Goal: Task Accomplishment & Management: Manage account settings

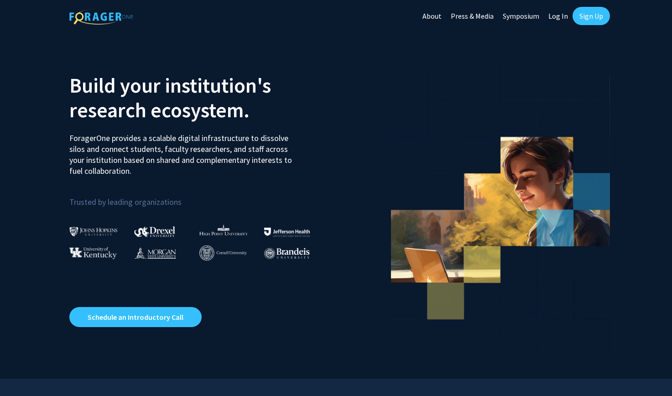
click at [582, 16] on link "Sign Up" at bounding box center [591, 16] width 37 height 18
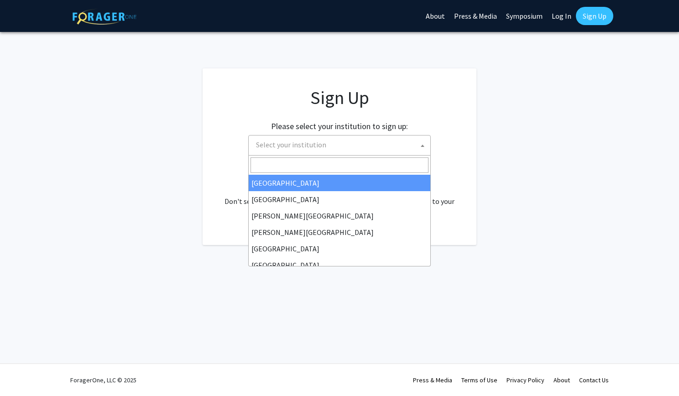
click at [348, 145] on span "Select your institution" at bounding box center [341, 145] width 178 height 19
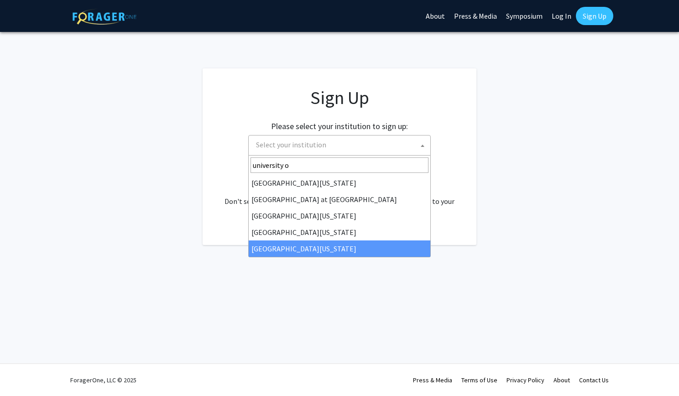
type input "university o"
select select "33"
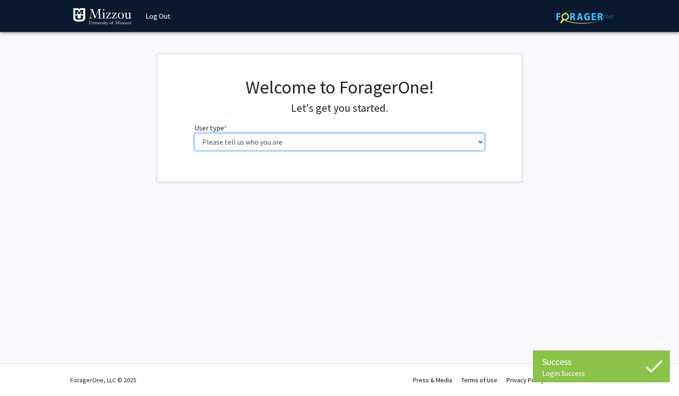
click at [391, 144] on select "Please tell us who you are Undergraduate Student Master's Student Doctoral Cand…" at bounding box center [339, 141] width 291 height 17
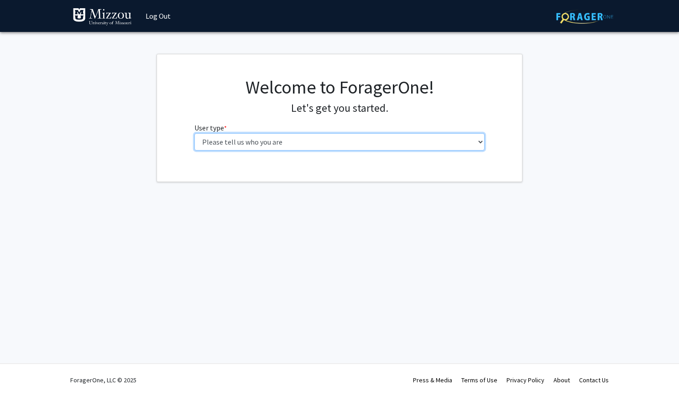
click at [248, 148] on select "Please tell us who you are Undergraduate Student Master's Student Doctoral Cand…" at bounding box center [339, 141] width 291 height 17
select select "1: undergrad"
click at [194, 133] on select "Please tell us who you are Undergraduate Student Master's Student Doctoral Cand…" at bounding box center [339, 141] width 291 height 17
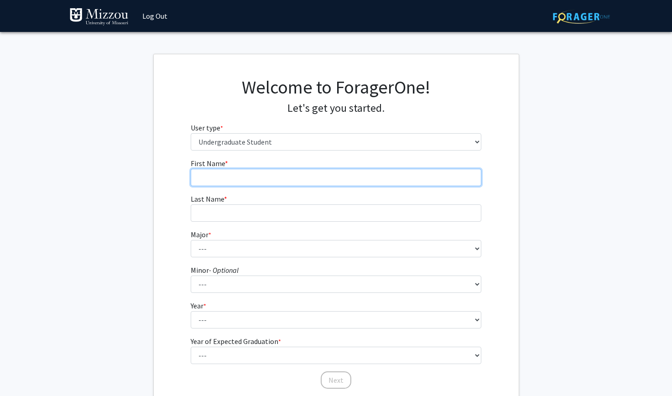
click at [257, 178] on input "First Name * required" at bounding box center [336, 177] width 291 height 17
type input "serena"
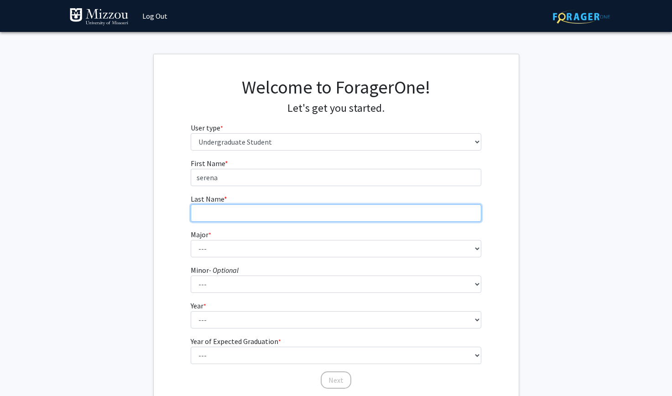
type input "winters"
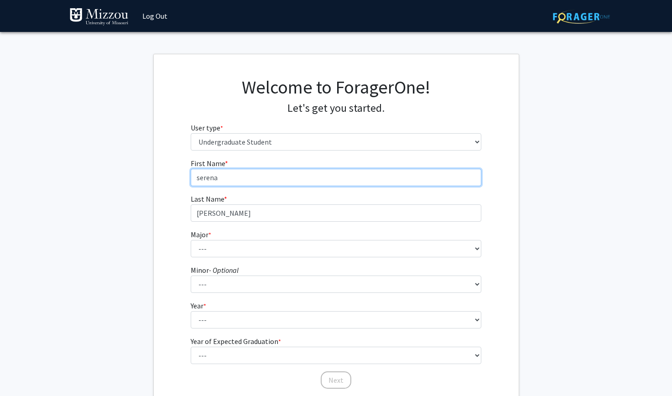
click at [201, 180] on input "serena" at bounding box center [336, 177] width 291 height 17
type input "Serena"
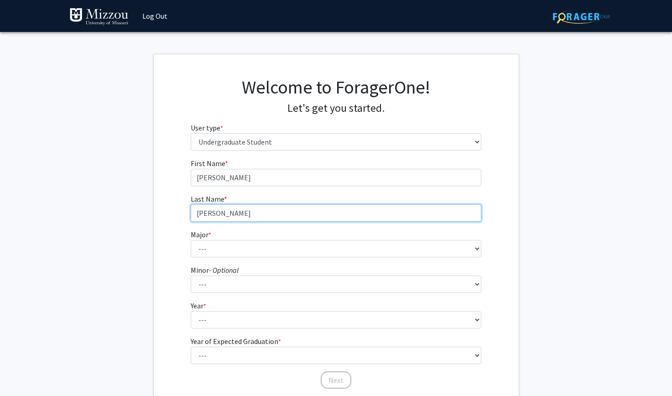
click at [200, 216] on input "winters" at bounding box center [336, 212] width 291 height 17
type input "Winters"
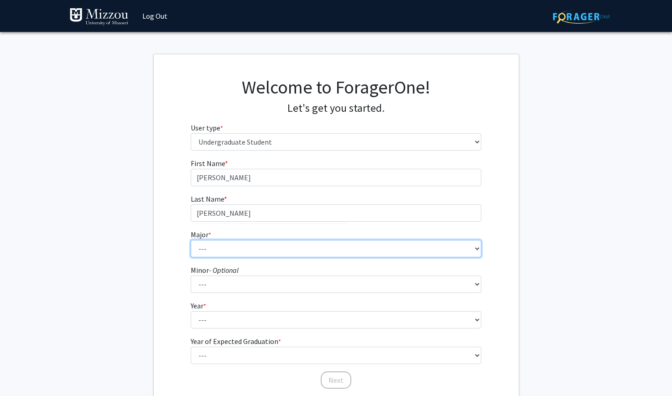
click at [220, 253] on select "--- Agribusiness Management Agricultural Education Agricultural Education: Comm…" at bounding box center [336, 248] width 291 height 17
select select "137: 2630"
click at [191, 240] on select "--- Agribusiness Management Agricultural Education Agricultural Education: Comm…" at bounding box center [336, 248] width 291 height 17
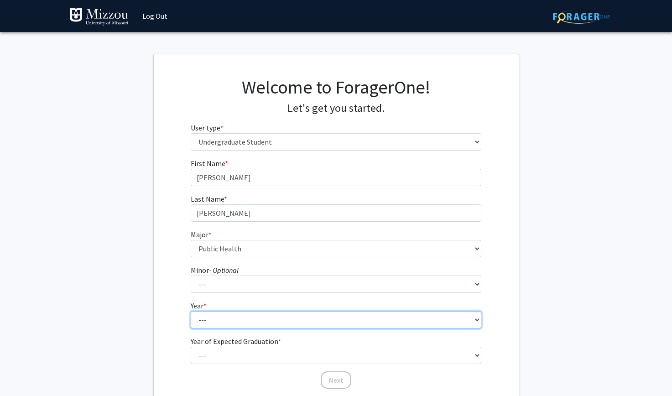
click at [262, 318] on select "--- First-year Sophomore Junior Senior Postbaccalaureate Certificate" at bounding box center [336, 319] width 291 height 17
select select "3: junior"
click at [191, 311] on select "--- First-year Sophomore Junior Senior Postbaccalaureate Certificate" at bounding box center [336, 319] width 291 height 17
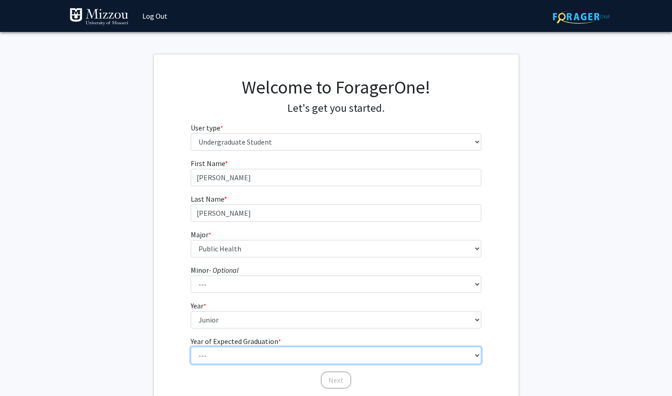
click at [249, 356] on select "--- 2025 2026 2027 2028 2029 2030 2031 2032 2033 2034" at bounding box center [336, 355] width 291 height 17
select select "3: 2027"
click at [191, 347] on select "--- 2025 2026 2027 2028 2029 2030 2031 2032 2033 2034" at bounding box center [336, 355] width 291 height 17
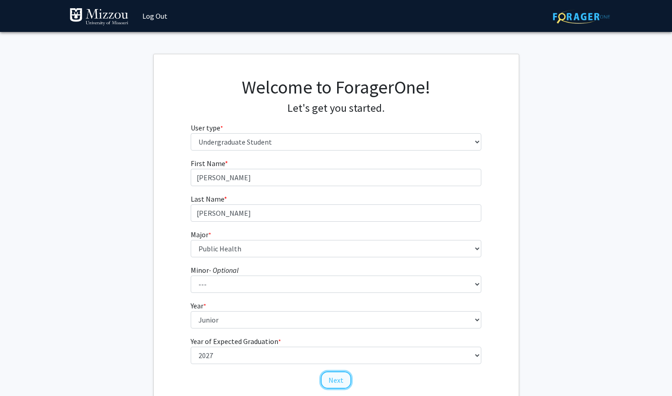
click at [333, 378] on button "Next" at bounding box center [336, 380] width 31 height 17
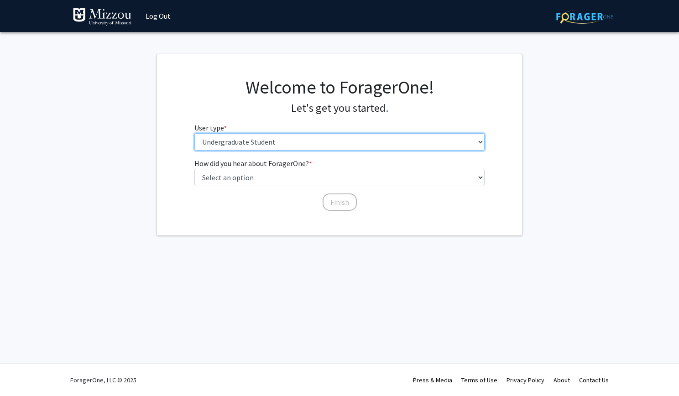
click at [315, 141] on select "Please tell us who you are Undergraduate Student Master's Student Doctoral Cand…" at bounding box center [339, 141] width 291 height 17
click at [194, 133] on select "Please tell us who you are Undergraduate Student Master's Student Doctoral Cand…" at bounding box center [339, 141] width 291 height 17
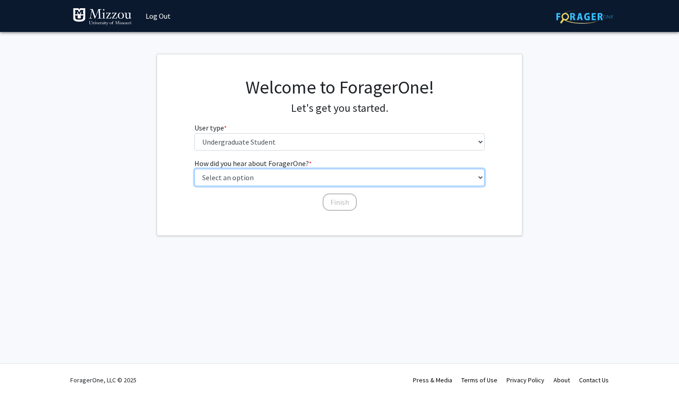
click at [305, 174] on select "Select an option Peer/student recommendation Faculty/staff recommendation Unive…" at bounding box center [339, 177] width 291 height 17
select select "2: faculty_recommendation"
click at [194, 169] on select "Select an option Peer/student recommendation Faculty/staff recommendation Unive…" at bounding box center [339, 177] width 291 height 17
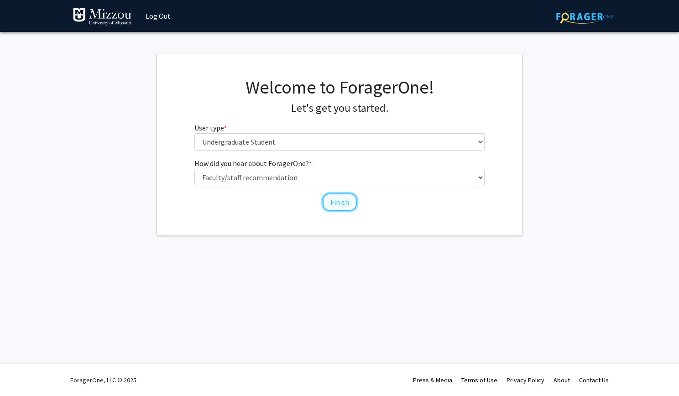
click at [333, 204] on button "Finish" at bounding box center [340, 202] width 34 height 17
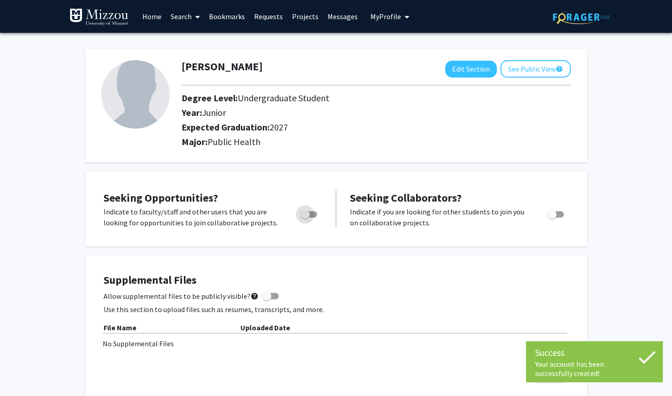
click at [309, 218] on span "Toggle" at bounding box center [305, 214] width 9 height 9
click at [305, 218] on input "Are you actively seeking opportunities?" at bounding box center [305, 218] width 0 height 0
checkbox input "true"
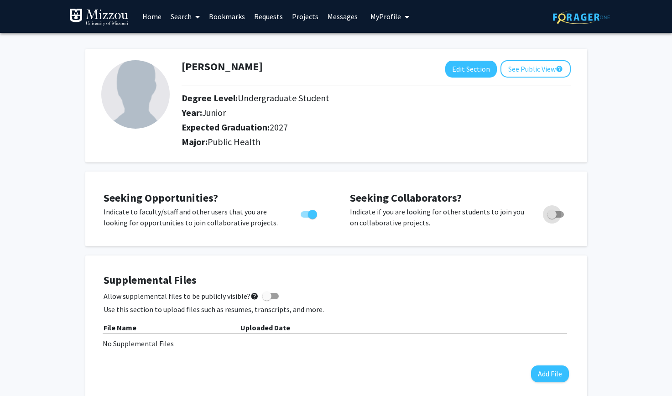
click at [552, 215] on span "Toggle" at bounding box center [552, 214] width 9 height 9
click at [552, 218] on input "Would you like to receive other student requests to work with you?" at bounding box center [552, 218] width 0 height 0
checkbox input "true"
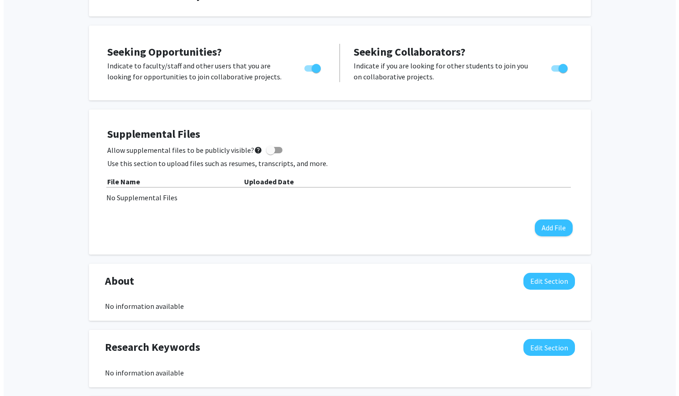
scroll to position [147, 0]
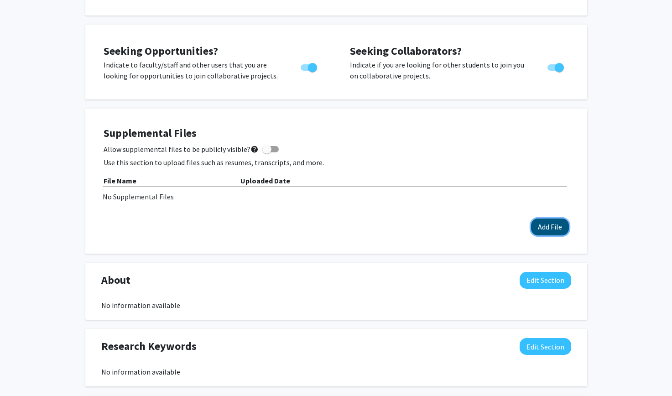
click at [548, 233] on button "Add File" at bounding box center [550, 227] width 38 height 17
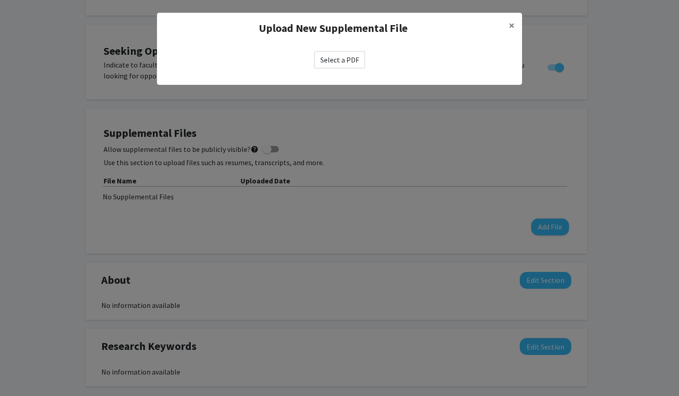
click at [346, 64] on label "Select a PDF" at bounding box center [339, 59] width 51 height 17
click at [0, 0] on input "Select a PDF" at bounding box center [0, 0] width 0 height 0
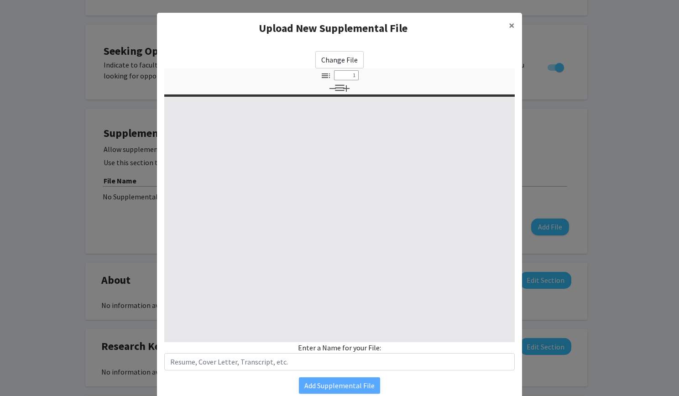
select select "custom"
type input "0"
select select "custom"
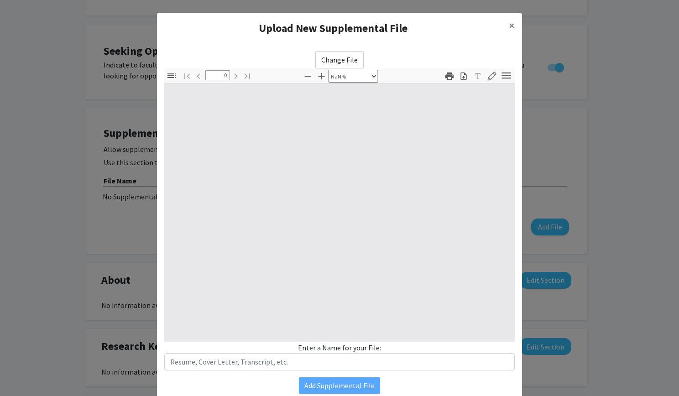
scroll to position [36, 0]
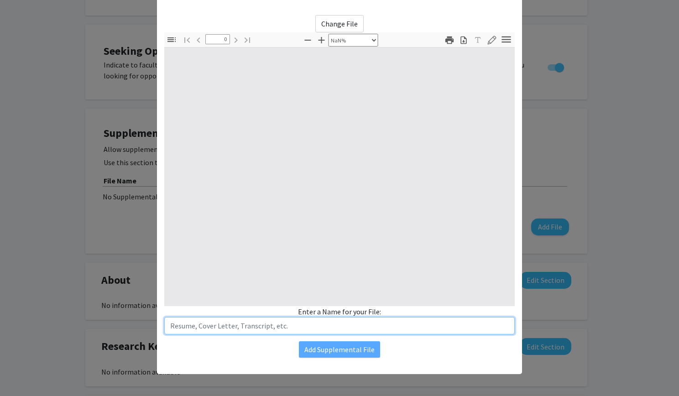
click at [230, 327] on input "text" at bounding box center [339, 325] width 351 height 17
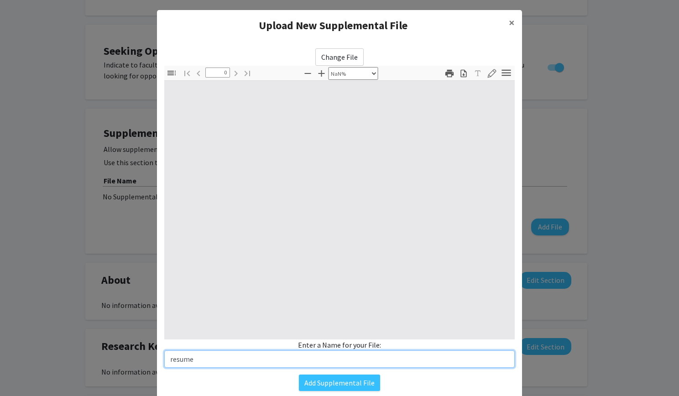
scroll to position [0, 0]
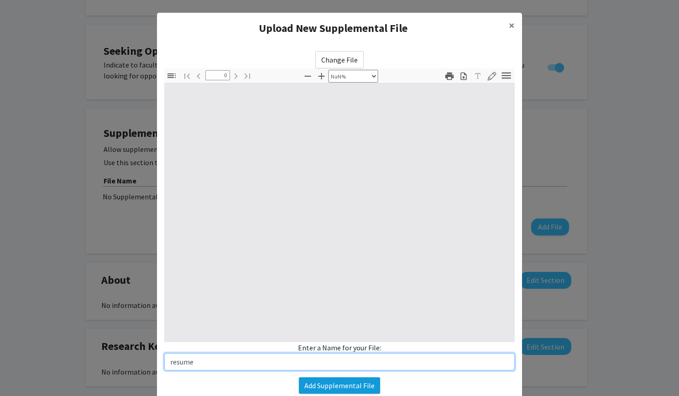
type input "resume"
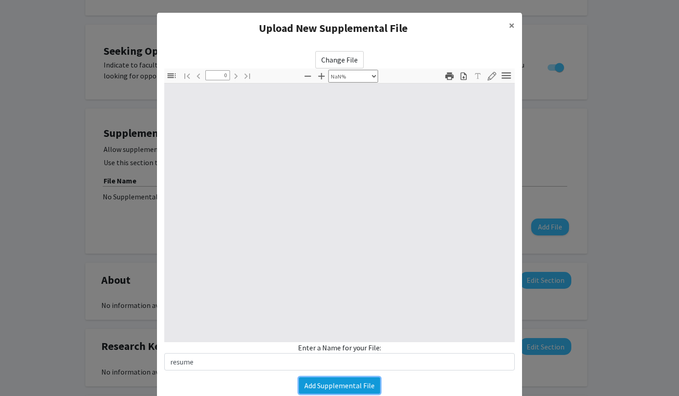
click at [316, 383] on button "Add Supplemental File" at bounding box center [339, 385] width 81 height 16
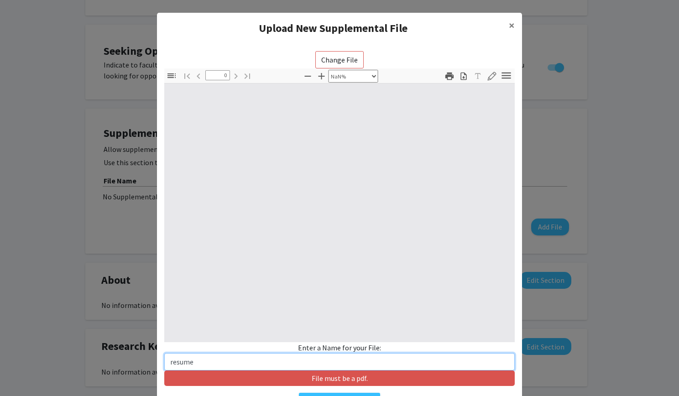
click at [317, 365] on input "resume" at bounding box center [339, 361] width 351 height 17
click at [509, 25] on span "×" at bounding box center [512, 25] width 6 height 14
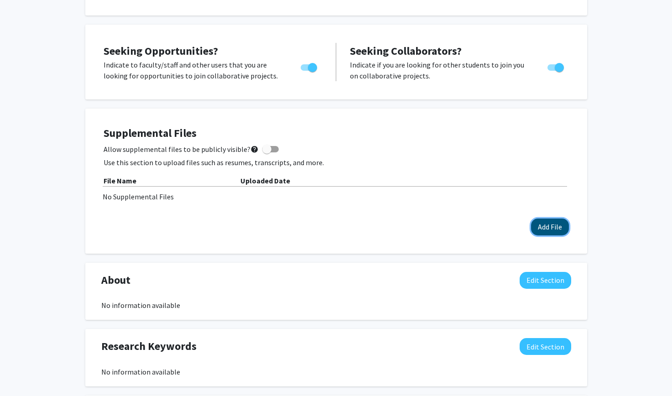
click at [548, 220] on button "Add File" at bounding box center [550, 227] width 38 height 17
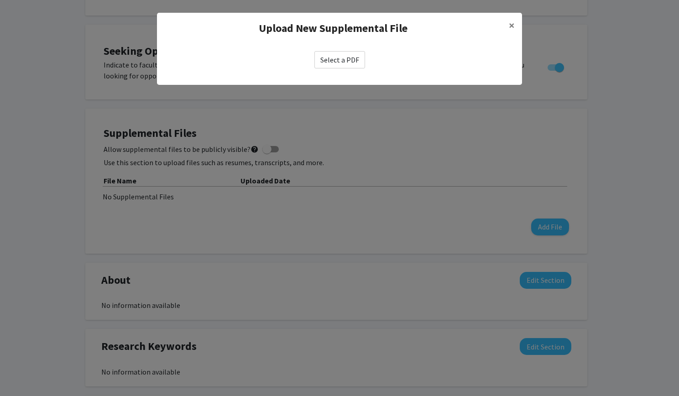
click at [334, 58] on label "Select a PDF" at bounding box center [339, 59] width 51 height 17
click at [0, 0] on input "Select a PDF" at bounding box center [0, 0] width 0 height 0
select select "custom"
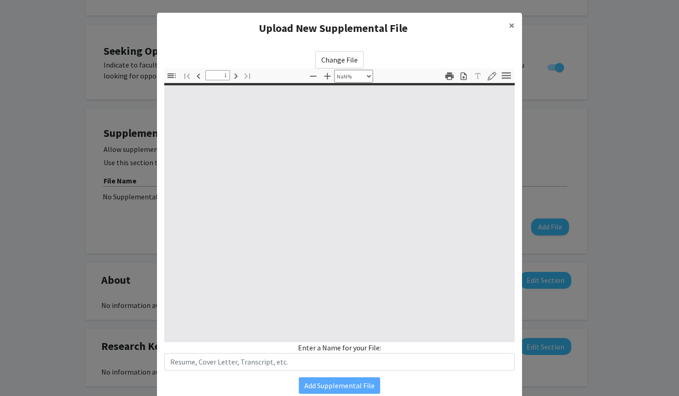
type input "0"
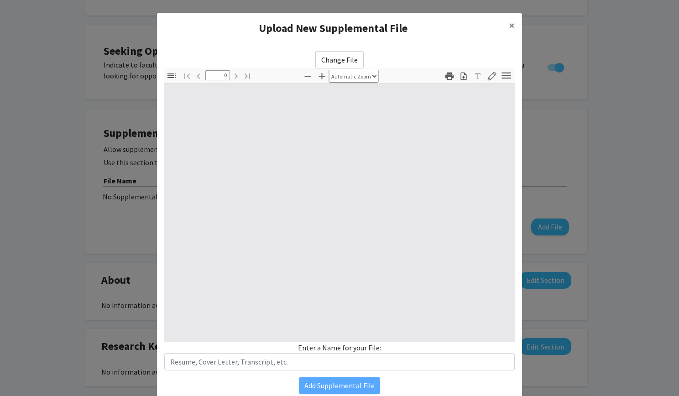
select select "custom"
type input "1"
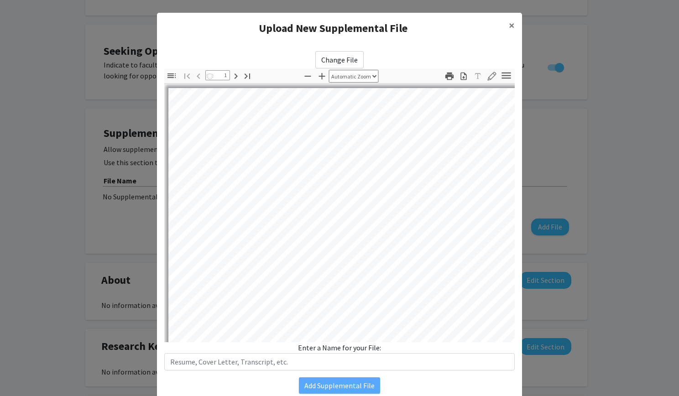
select select "auto"
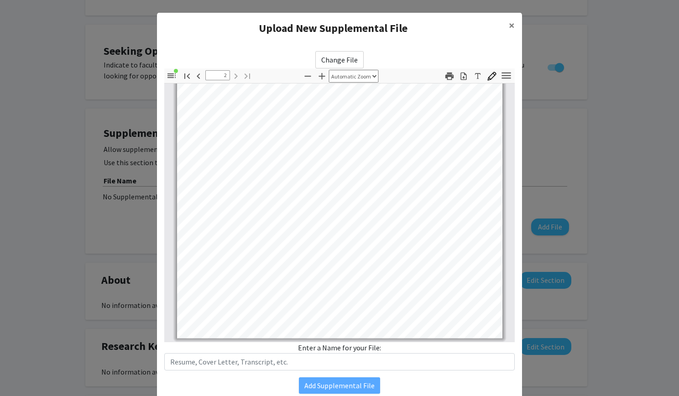
scroll to position [36, 0]
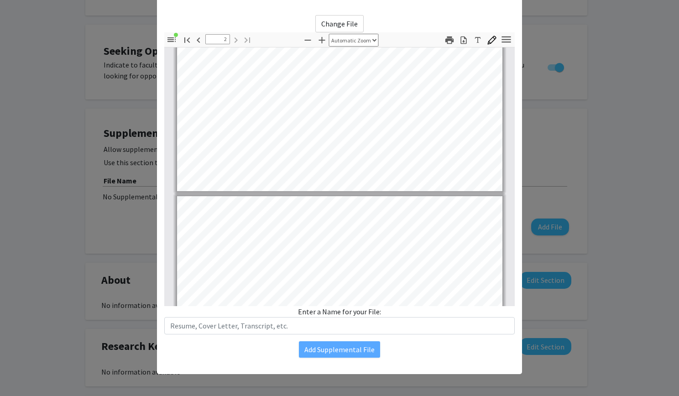
type input "1"
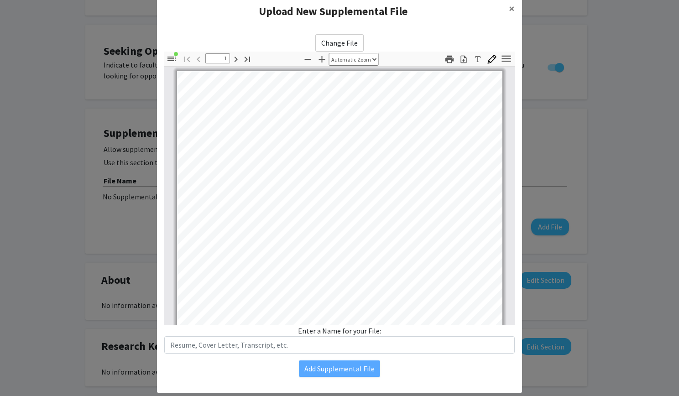
scroll to position [6, 0]
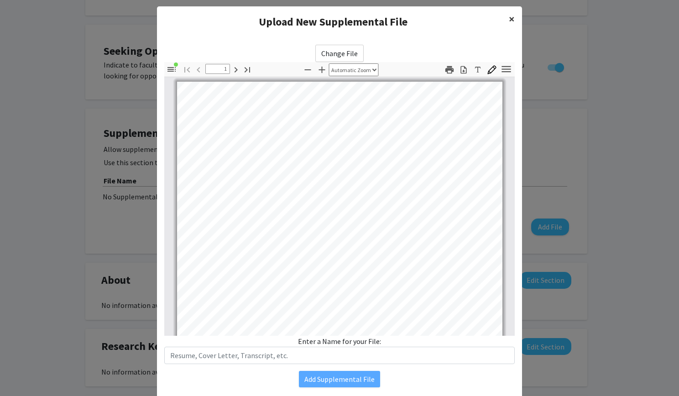
click at [510, 17] on span "×" at bounding box center [512, 19] width 6 height 14
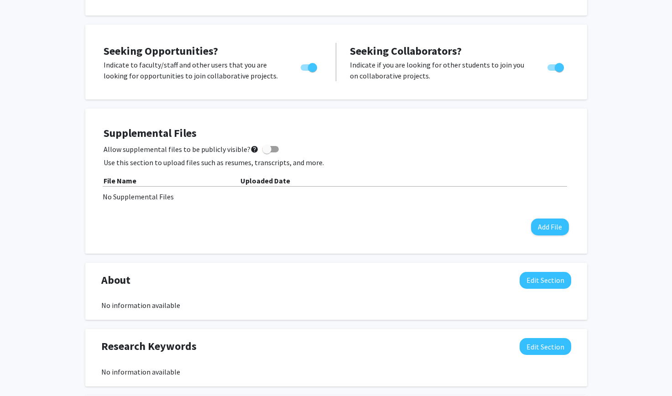
drag, startPoint x: 667, startPoint y: 0, endPoint x: 655, endPoint y: 82, distance: 83.0
click at [655, 82] on div "Serena Winters Edit Section See Public View help Degree Level: Undergraduate St…" at bounding box center [336, 284] width 672 height 796
click at [562, 221] on button "Add File" at bounding box center [550, 227] width 38 height 17
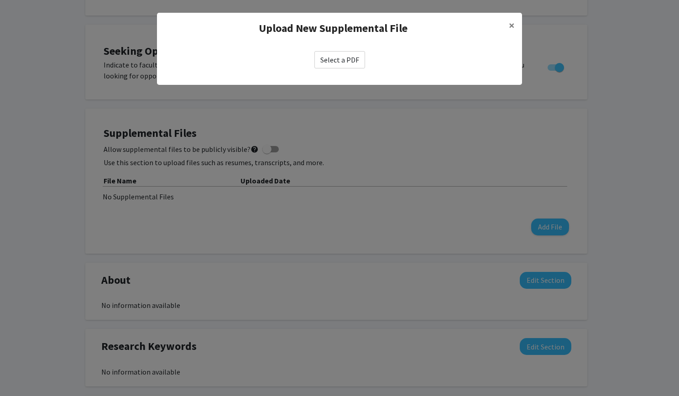
click at [341, 58] on label "Select a PDF" at bounding box center [339, 59] width 51 height 17
click at [0, 0] on input "Select a PDF" at bounding box center [0, 0] width 0 height 0
select select "custom"
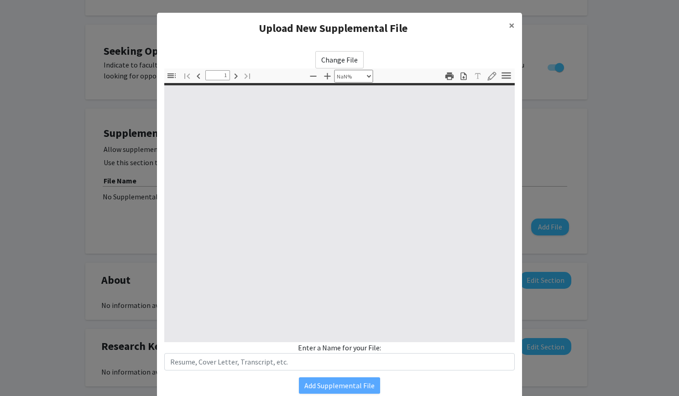
type input "0"
select select "custom"
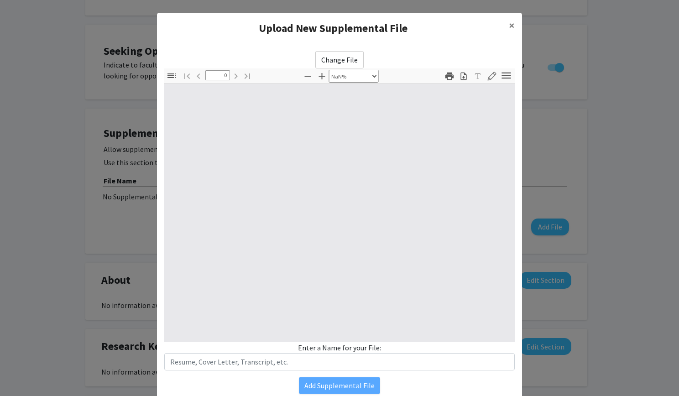
type input "1"
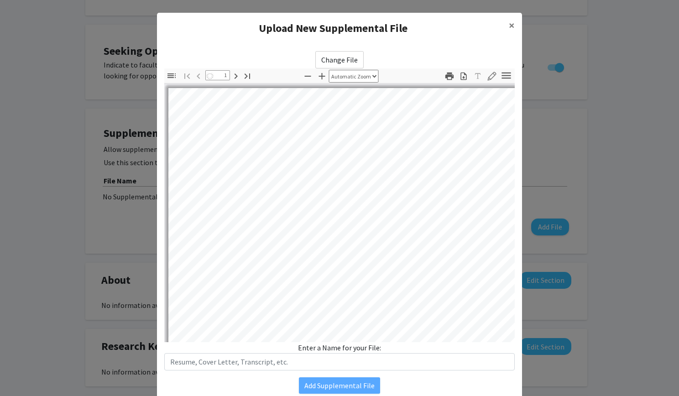
select select "auto"
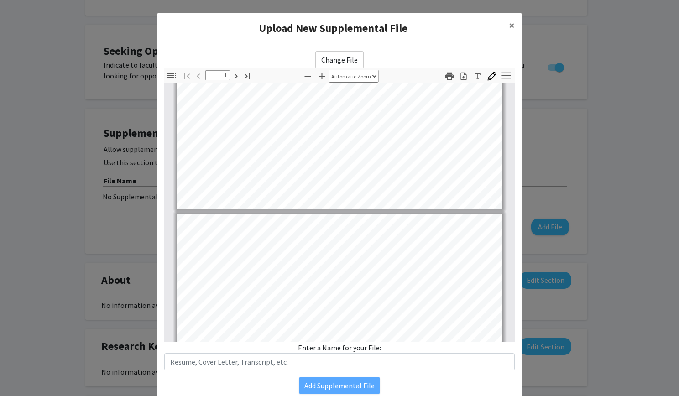
type input "2"
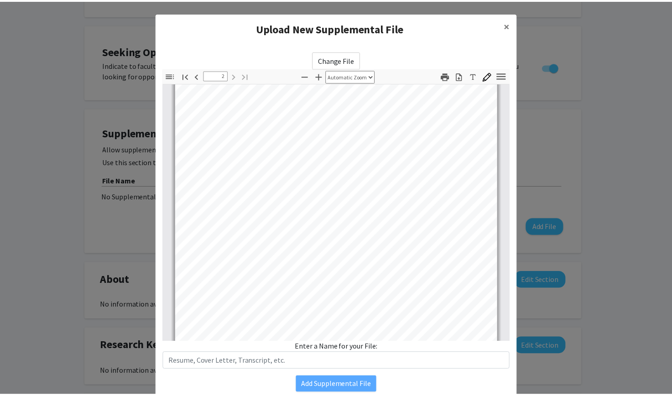
scroll to position [597, 0]
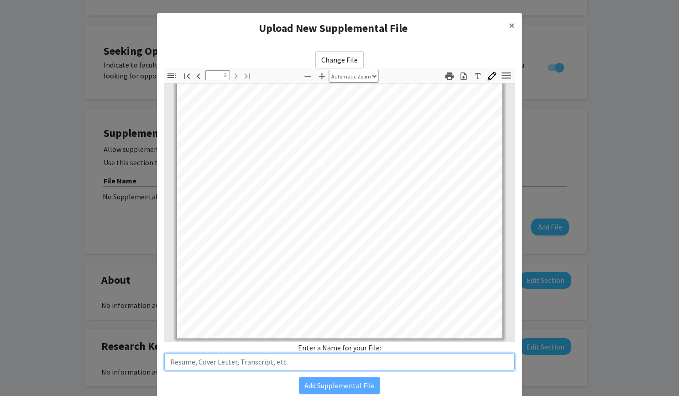
click at [305, 358] on input "text" at bounding box center [339, 361] width 351 height 17
type input "resume"
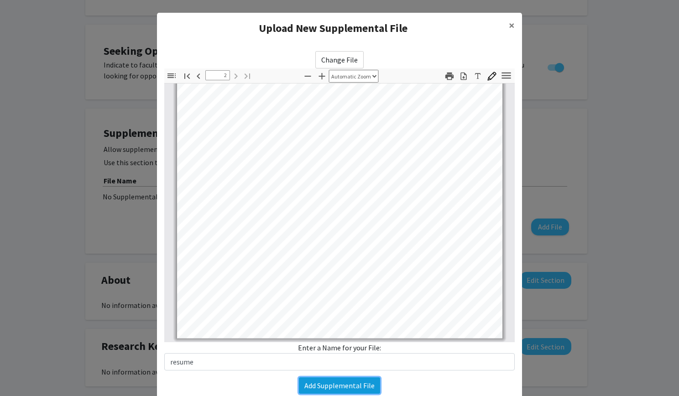
click at [313, 387] on button "Add Supplemental File" at bounding box center [339, 385] width 81 height 16
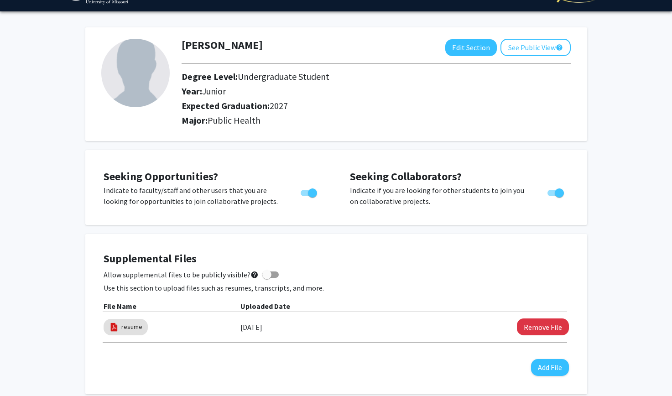
scroll to position [0, 0]
